Goal: Navigation & Orientation: Understand site structure

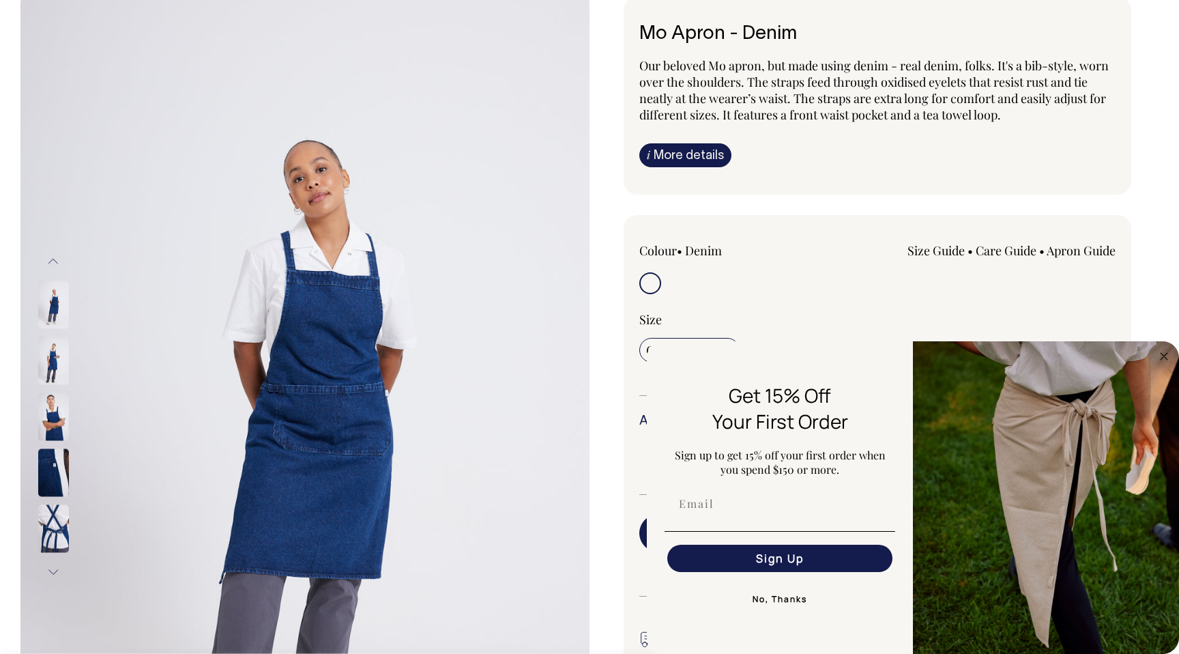
scroll to position [102, 0]
click at [803, 605] on button "No, Thanks" at bounding box center [780, 599] width 231 height 27
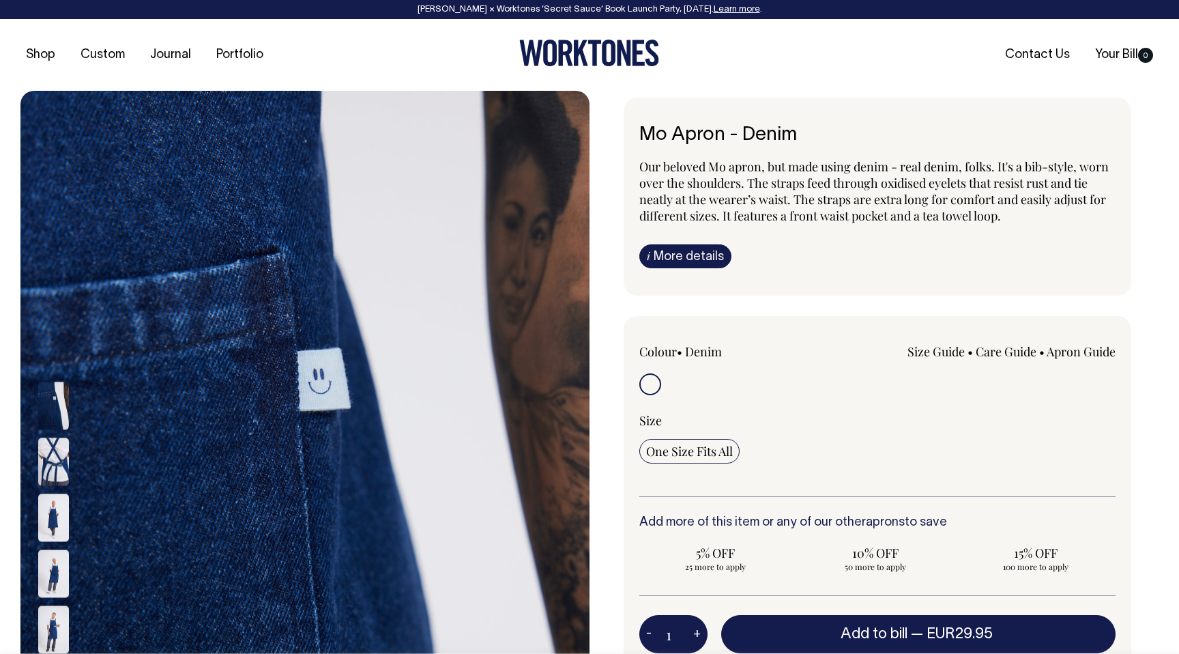
scroll to position [0, 0]
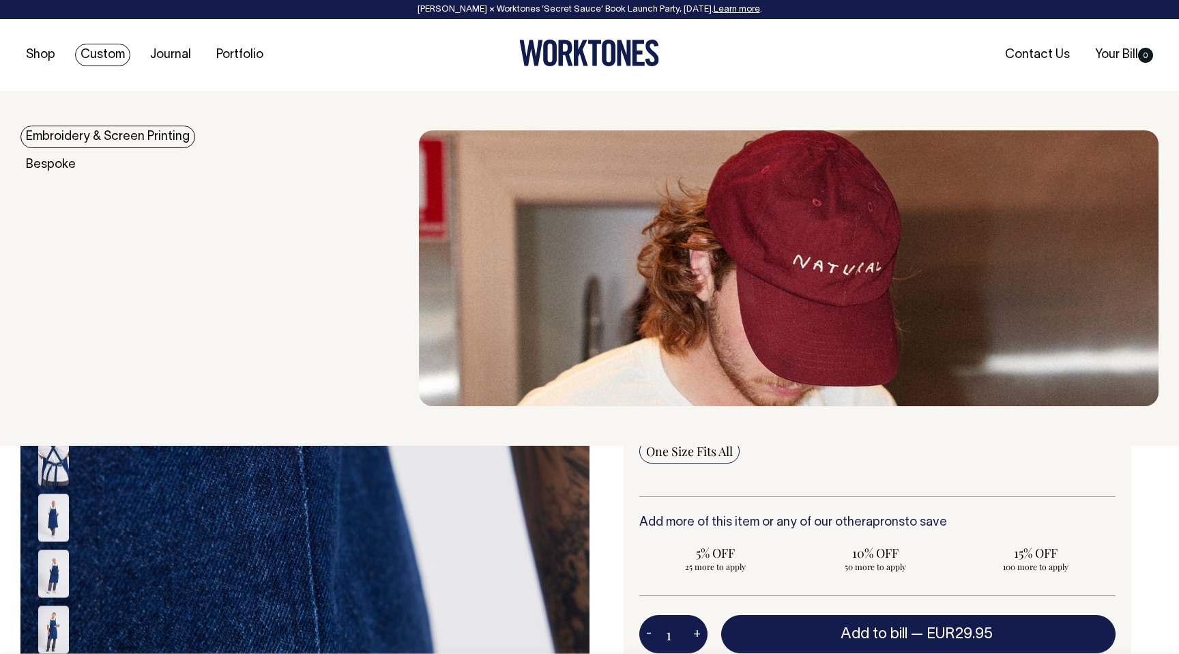
click at [66, 139] on link "Embroidery & Screen Printing" at bounding box center [107, 137] width 175 height 23
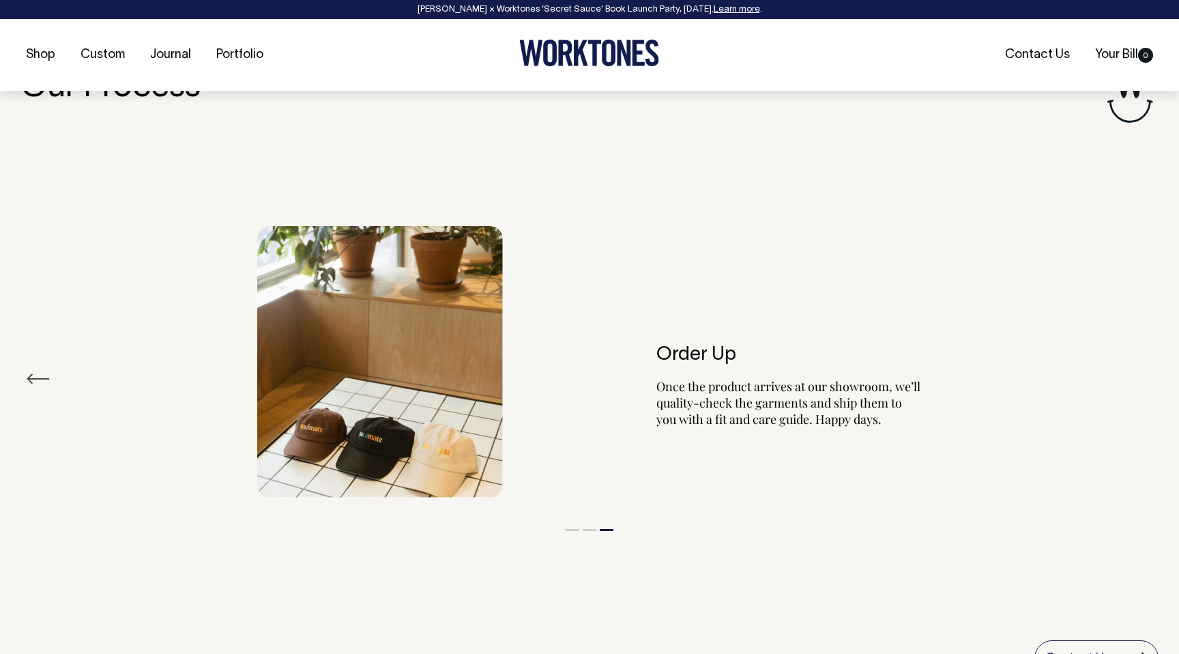
scroll to position [1548, 0]
click at [575, 528] on li "1" at bounding box center [573, 525] width 14 height 16
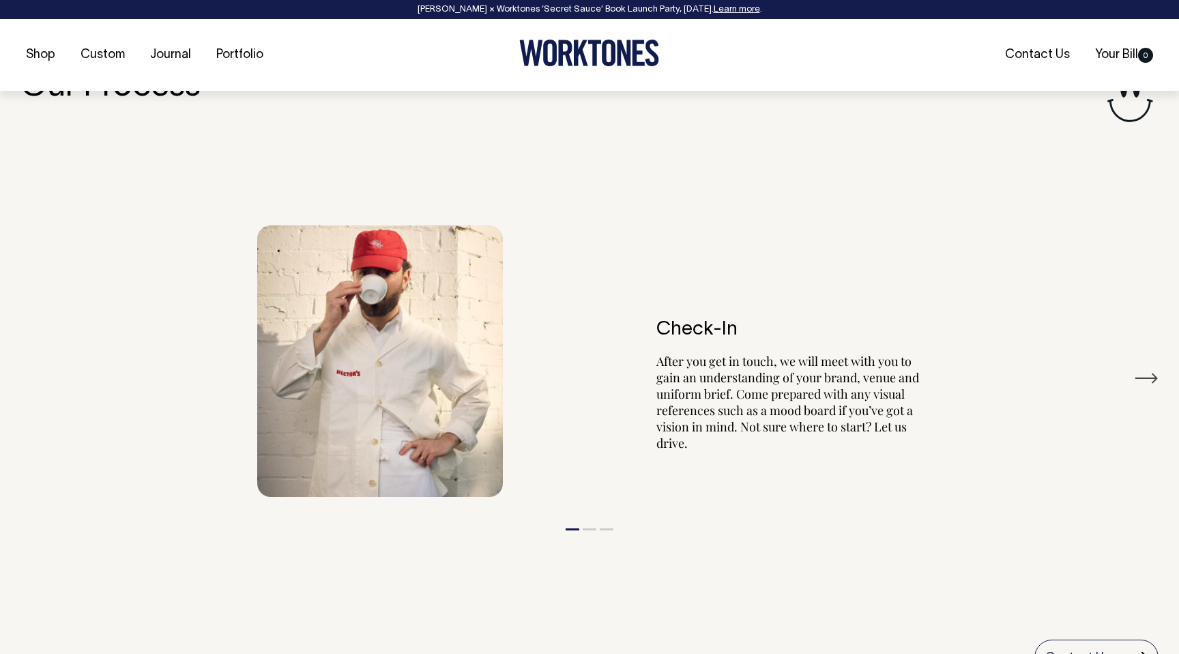
click at [1147, 383] on button "Next" at bounding box center [1146, 378] width 25 height 20
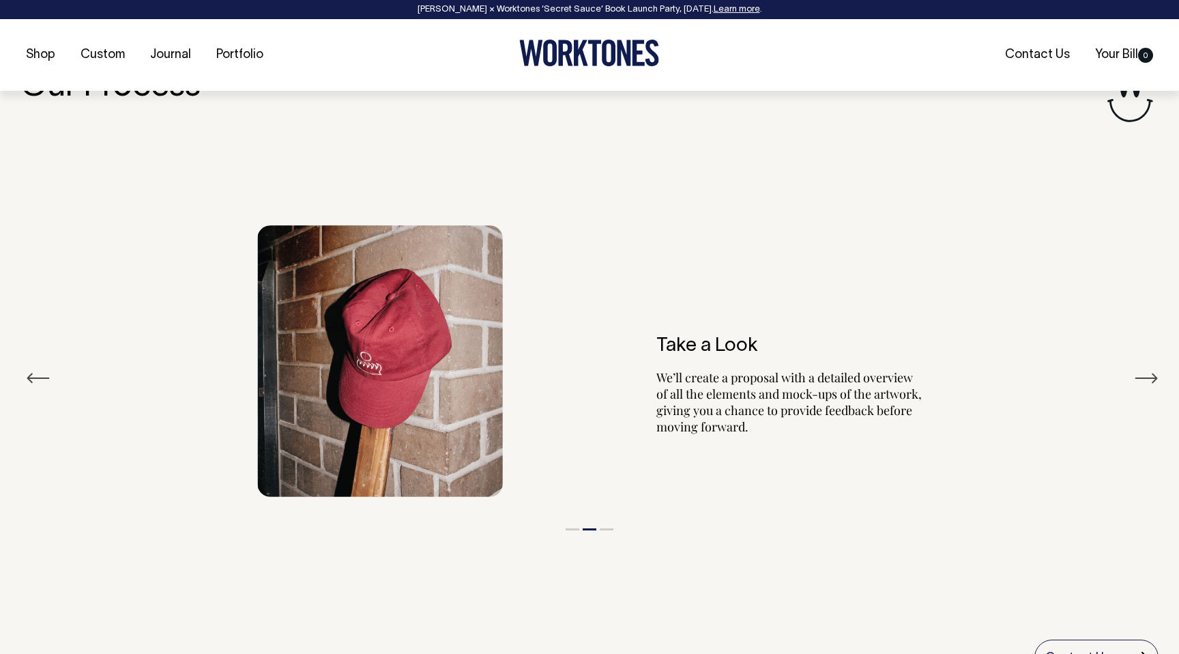
click at [1147, 383] on button "Next" at bounding box center [1146, 378] width 25 height 20
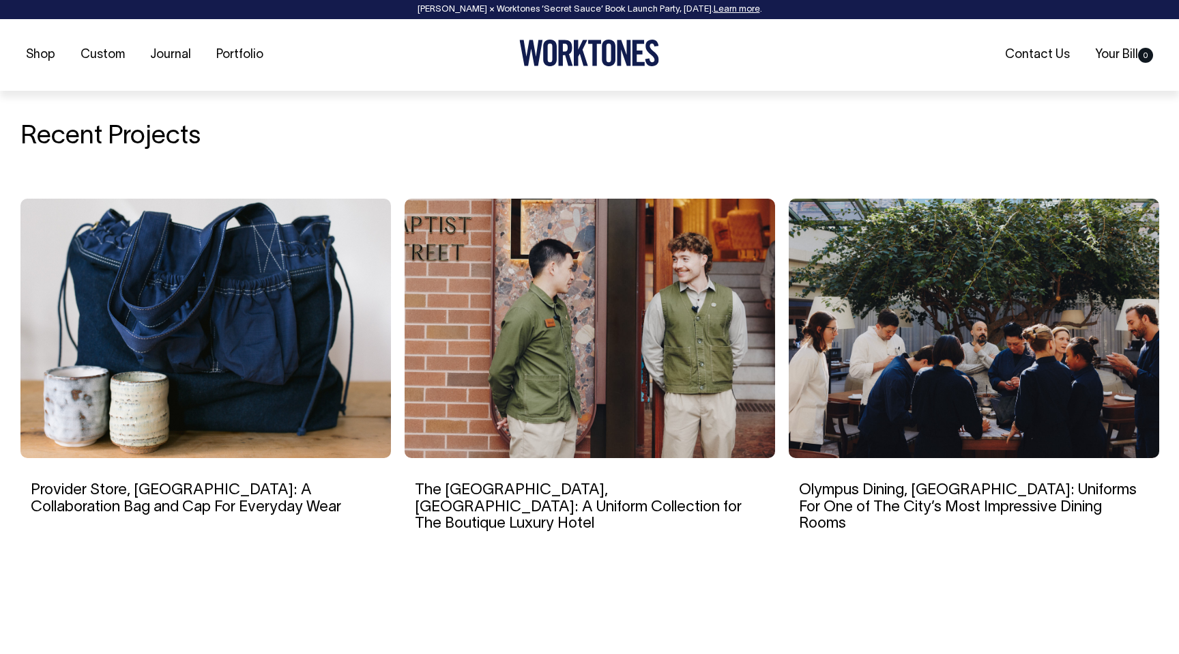
scroll to position [2286, 0]
click at [564, 344] on img at bounding box center [590, 327] width 371 height 259
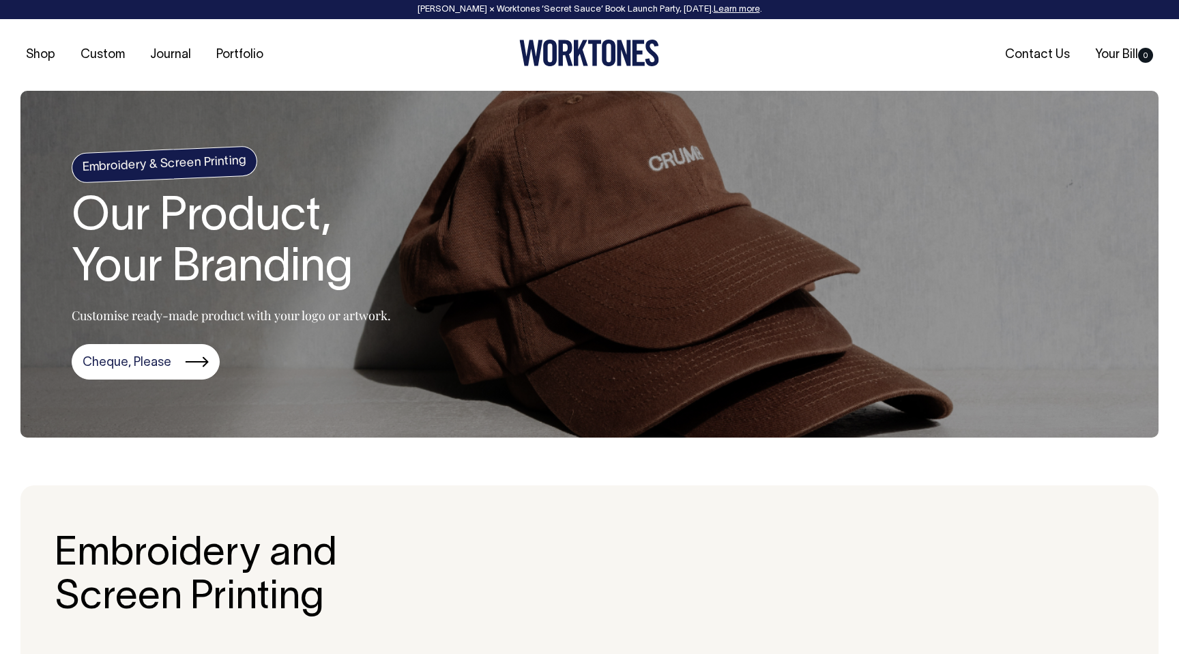
scroll to position [0, 0]
click at [164, 354] on link "Cheque, Please" at bounding box center [146, 361] width 148 height 35
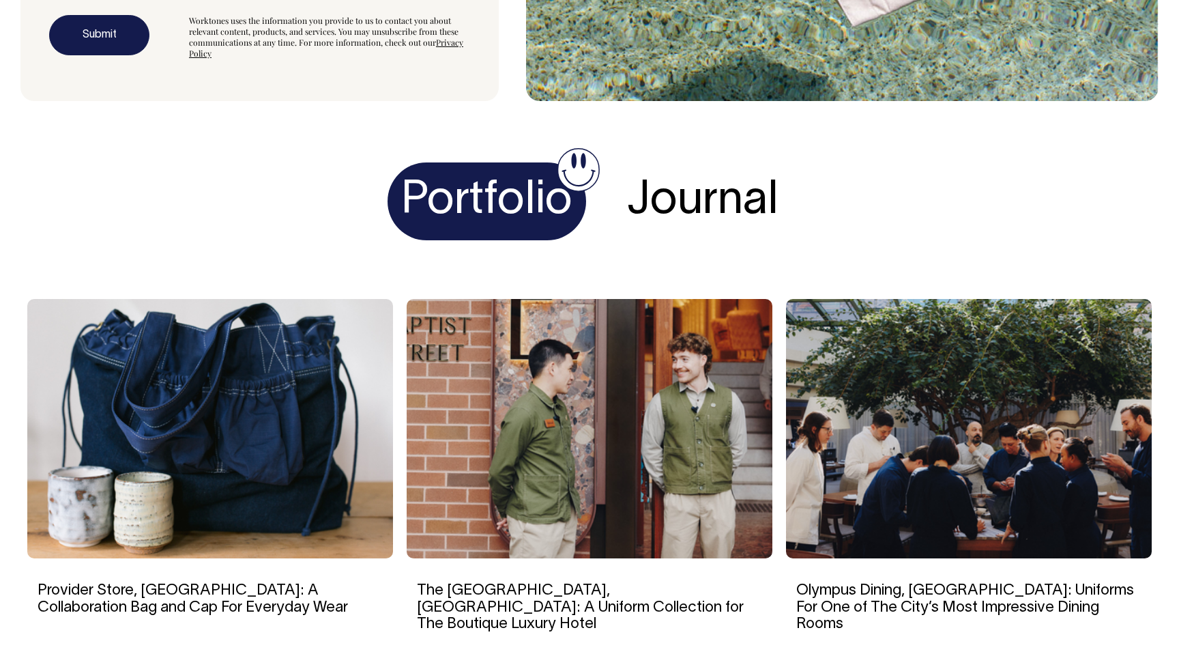
scroll to position [4124, 0]
click at [676, 171] on h1 "Journal" at bounding box center [703, 201] width 179 height 78
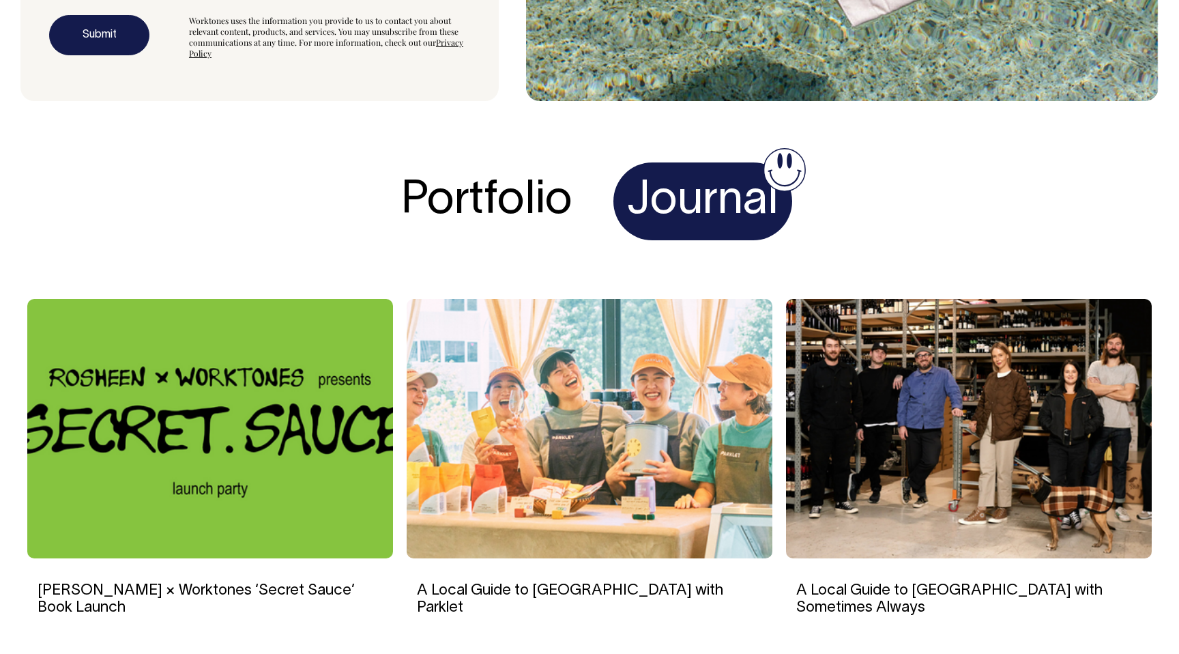
click at [530, 167] on h1 "Portfolio" at bounding box center [487, 201] width 199 height 78
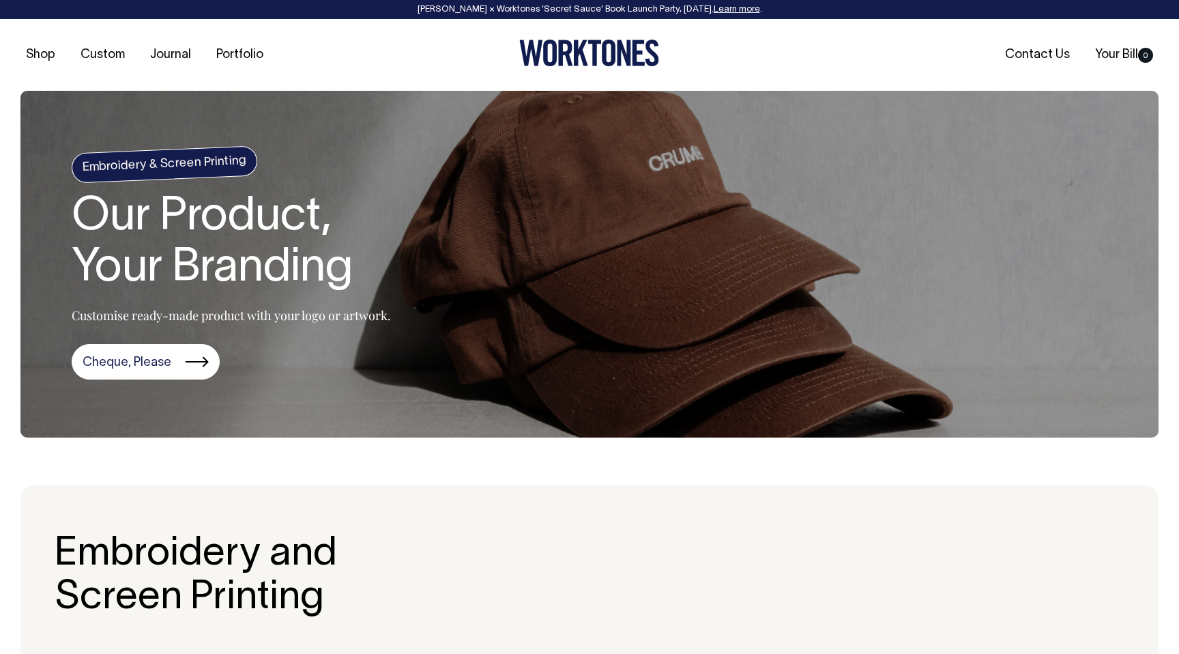
scroll to position [0, 0]
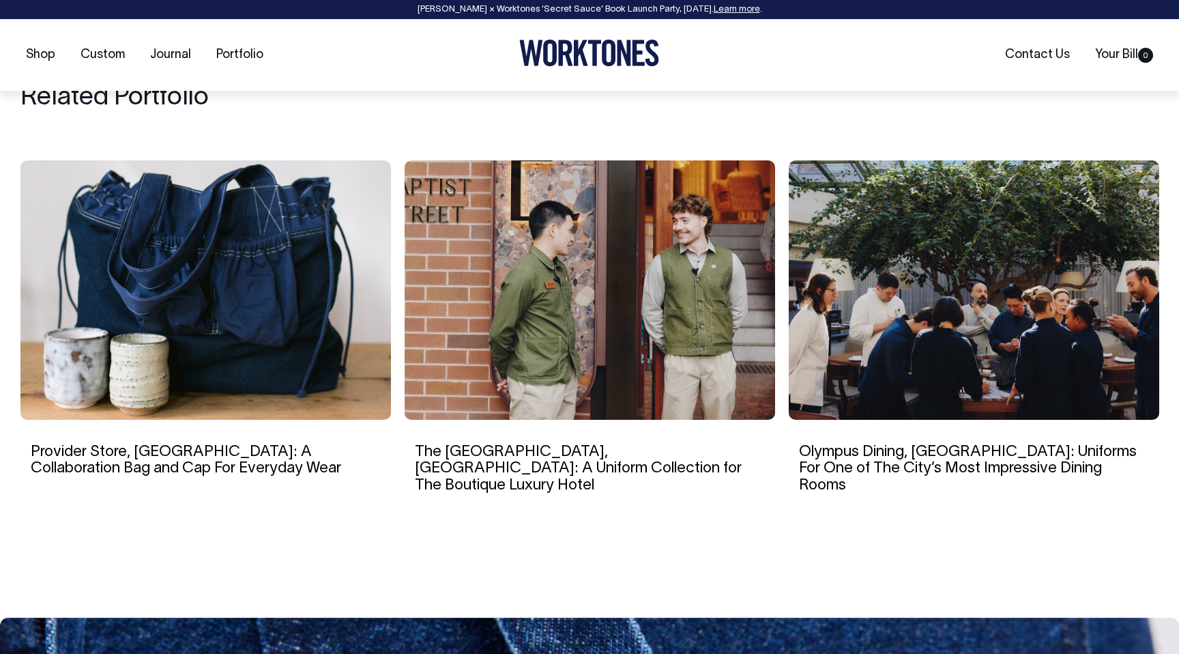
scroll to position [7250, 0]
